Goal: Transaction & Acquisition: Purchase product/service

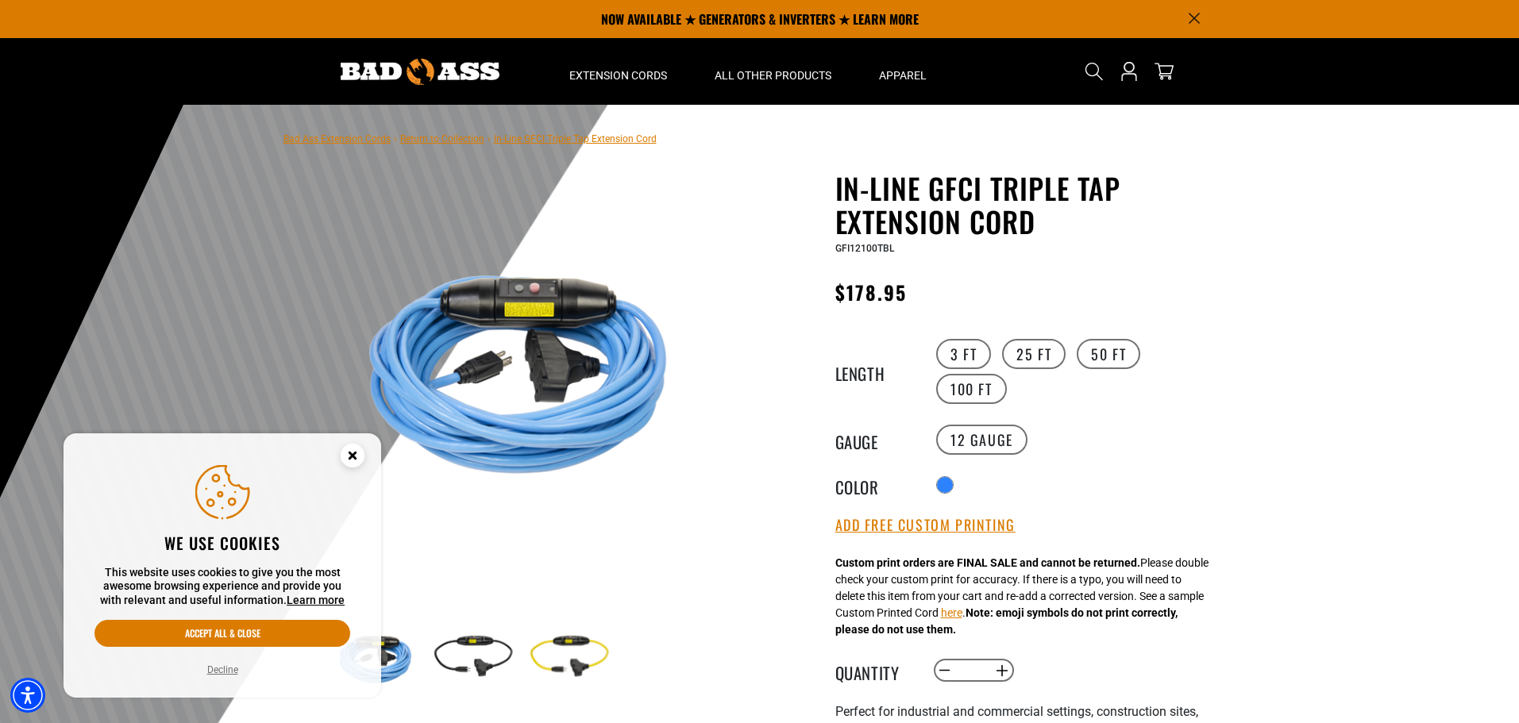
click at [351, 450] on circle "Close this option" at bounding box center [353, 456] width 24 height 24
